Goal: Navigation & Orientation: Find specific page/section

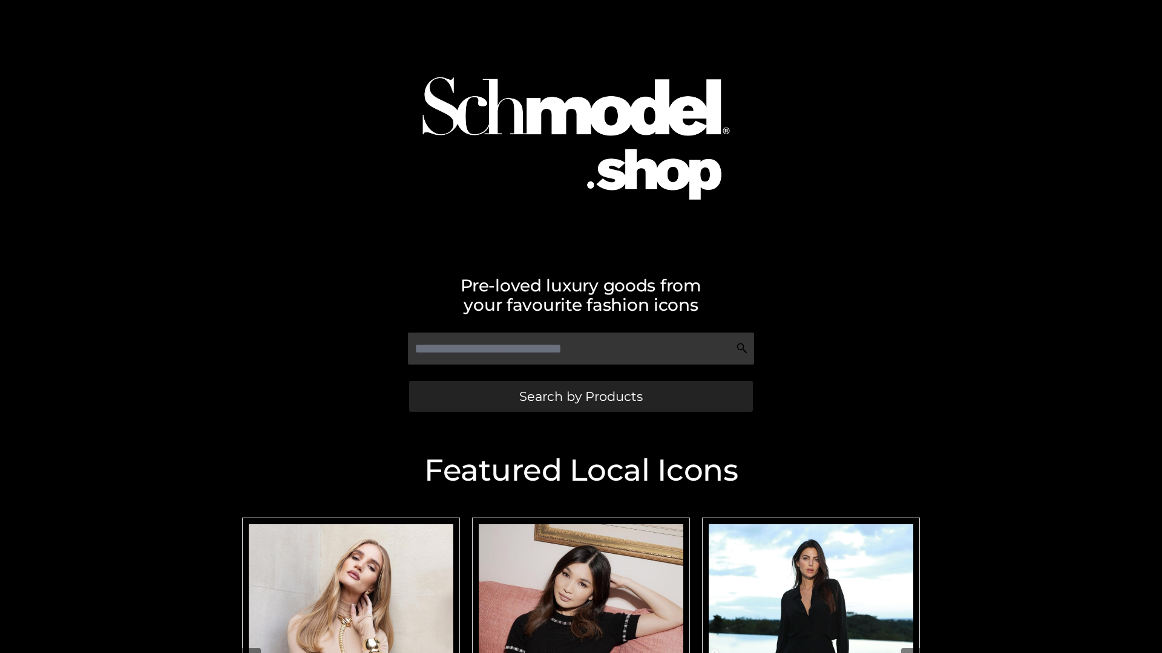
click at [580, 396] on span "Search by Products" at bounding box center [580, 396] width 123 height 13
